Goal: Information Seeking & Learning: Learn about a topic

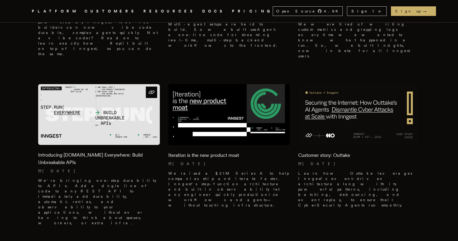
scroll to position [270, 0]
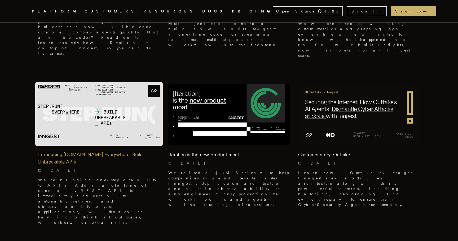
click at [128, 94] on img at bounding box center [99, 114] width 128 height 64
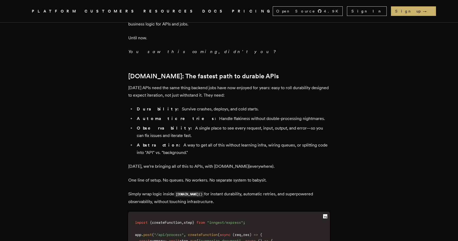
scroll to position [609, 0]
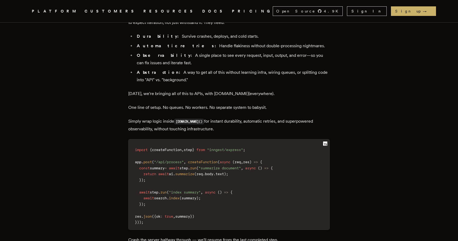
click at [207, 160] on span "createFunction" at bounding box center [203, 162] width 30 height 4
click at [229, 147] on span ""inngest/express"" at bounding box center [225, 149] width 36 height 4
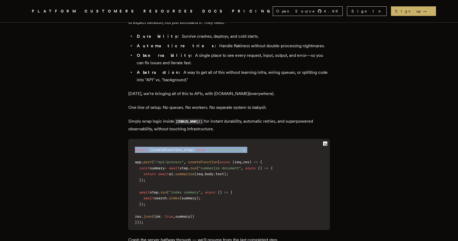
copy code "import { createFunction , step } from "inngest/express" ;"
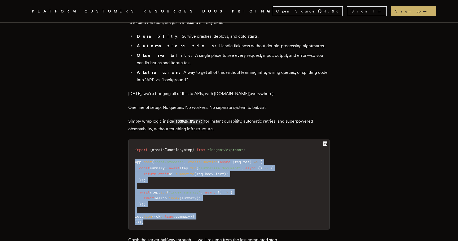
drag, startPoint x: 149, startPoint y: 183, endPoint x: 130, endPoint y: 121, distance: 64.4
click at [130, 139] on div "import { createFunction , step } from "inngest/express" ; app . post ( "/api/pr…" at bounding box center [228, 184] width 201 height 91
copy code "app . post ( "/api/process" , createFunction ( async ( req , res ) => { const s…"
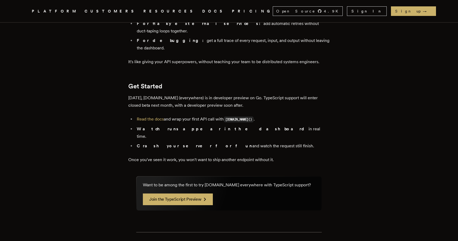
scroll to position [922, 0]
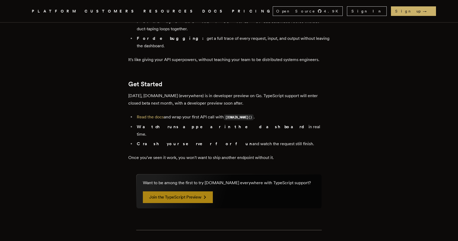
click at [186, 191] on link "Join the TypeScript Preview" at bounding box center [178, 197] width 70 height 12
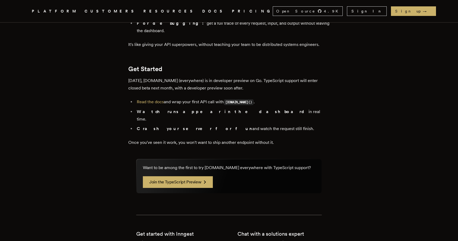
scroll to position [1001, 0]
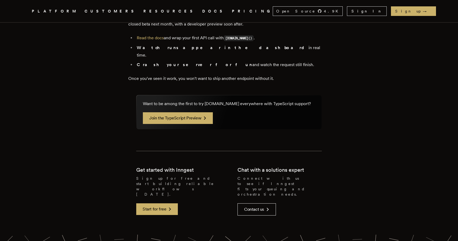
click at [195, 95] on div "Want to be among the first to try step.run everywhere with TypeScript support? …" at bounding box center [229, 112] width 185 height 34
click at [191, 112] on link "Join the TypeScript Preview" at bounding box center [178, 118] width 70 height 12
